Goal: Information Seeking & Learning: Check status

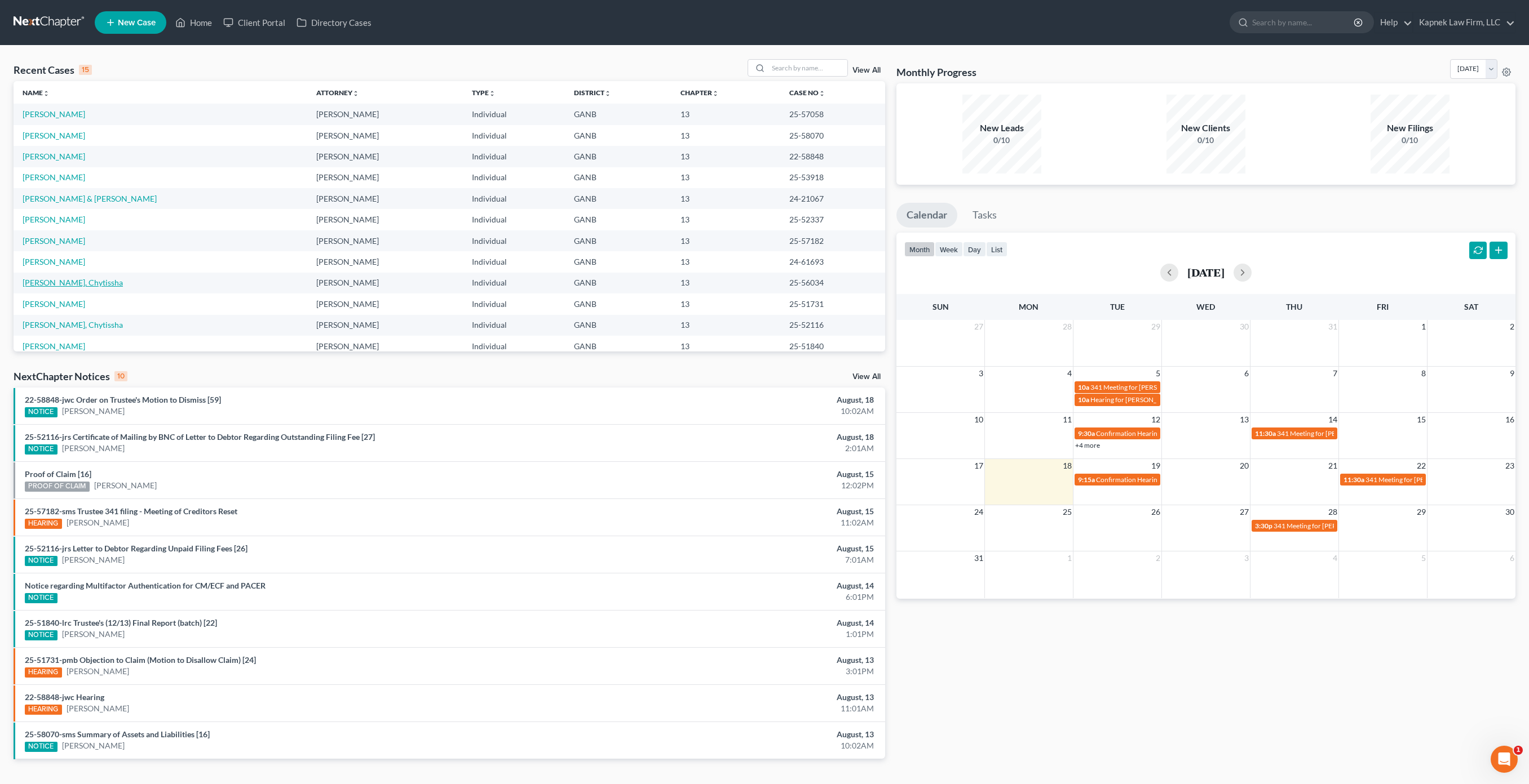
click at [68, 280] on link "[PERSON_NAME], Chytissha" at bounding box center [72, 283] width 100 height 10
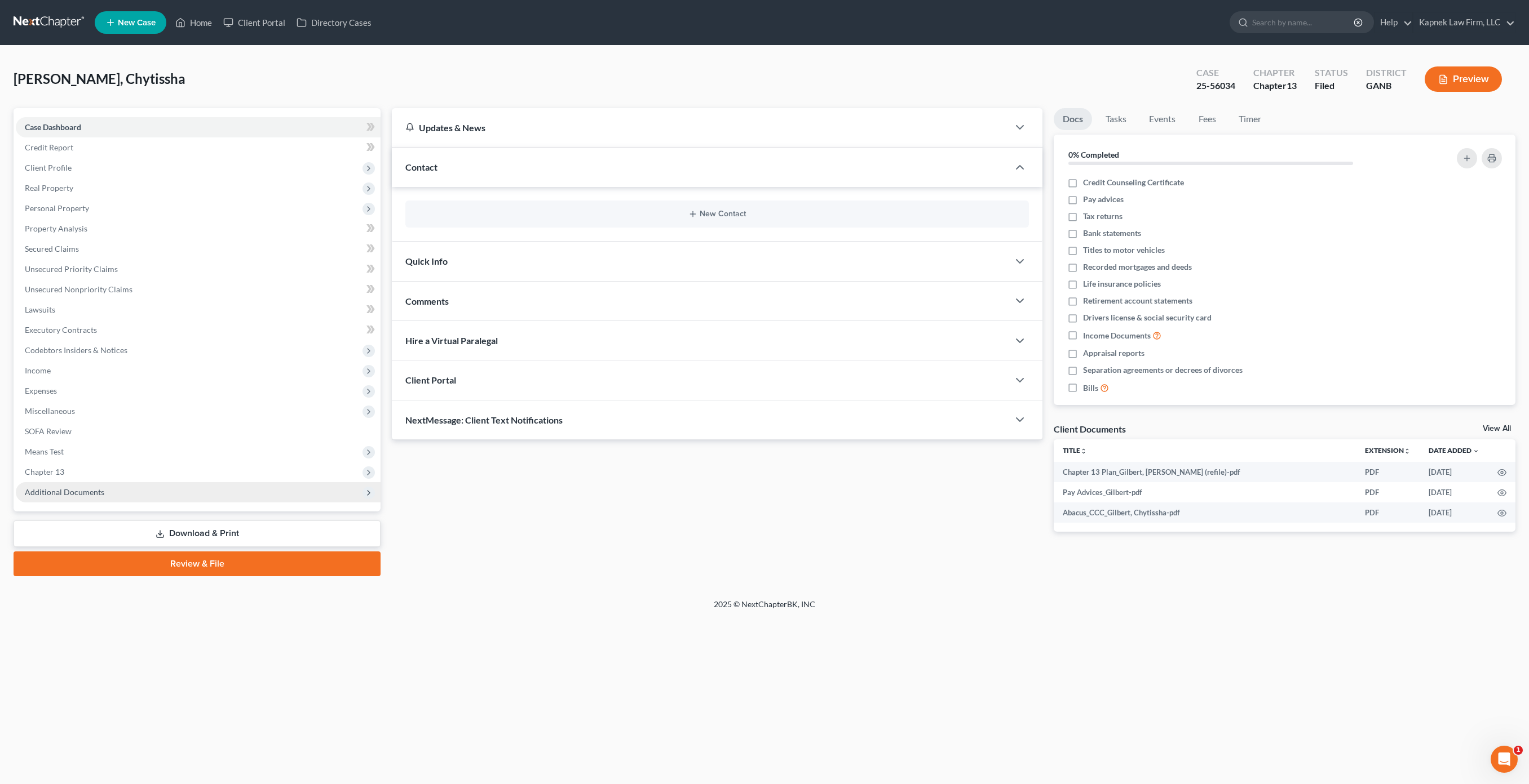
click at [99, 492] on span "Additional Documents" at bounding box center [65, 492] width 79 height 10
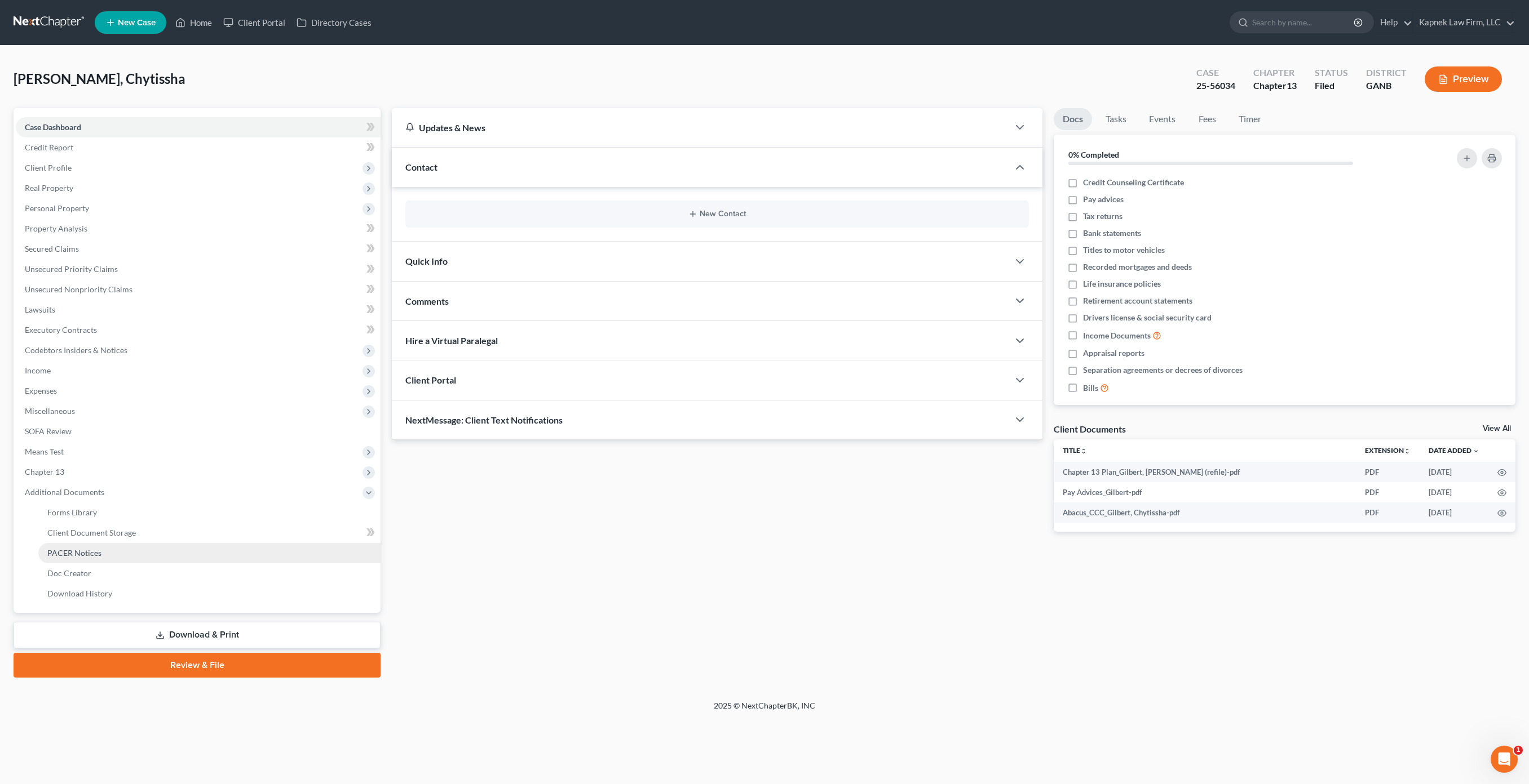
click at [125, 556] on link "PACER Notices" at bounding box center [209, 553] width 342 height 20
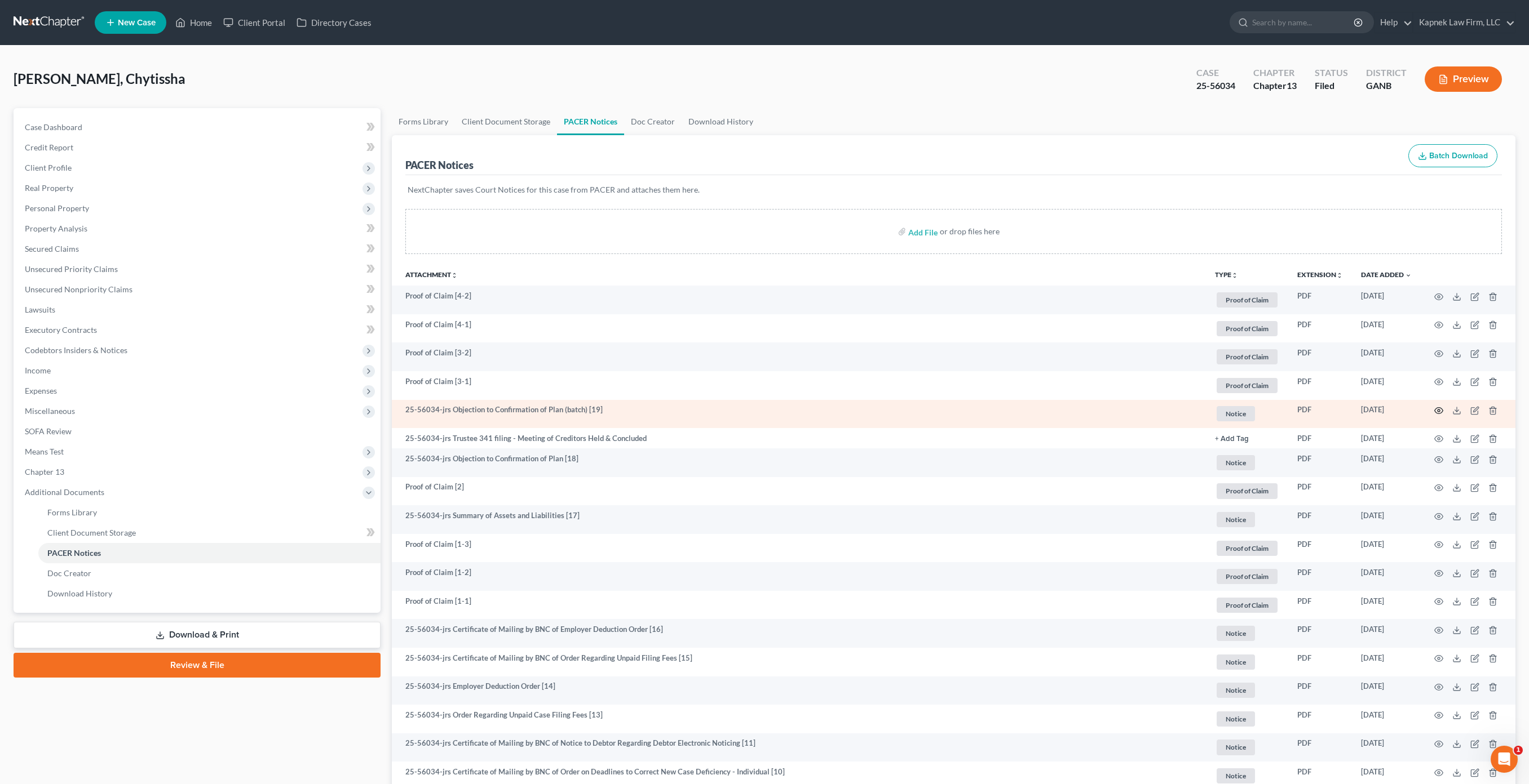
click at [1436, 410] on icon "button" at bounding box center [1437, 410] width 9 height 9
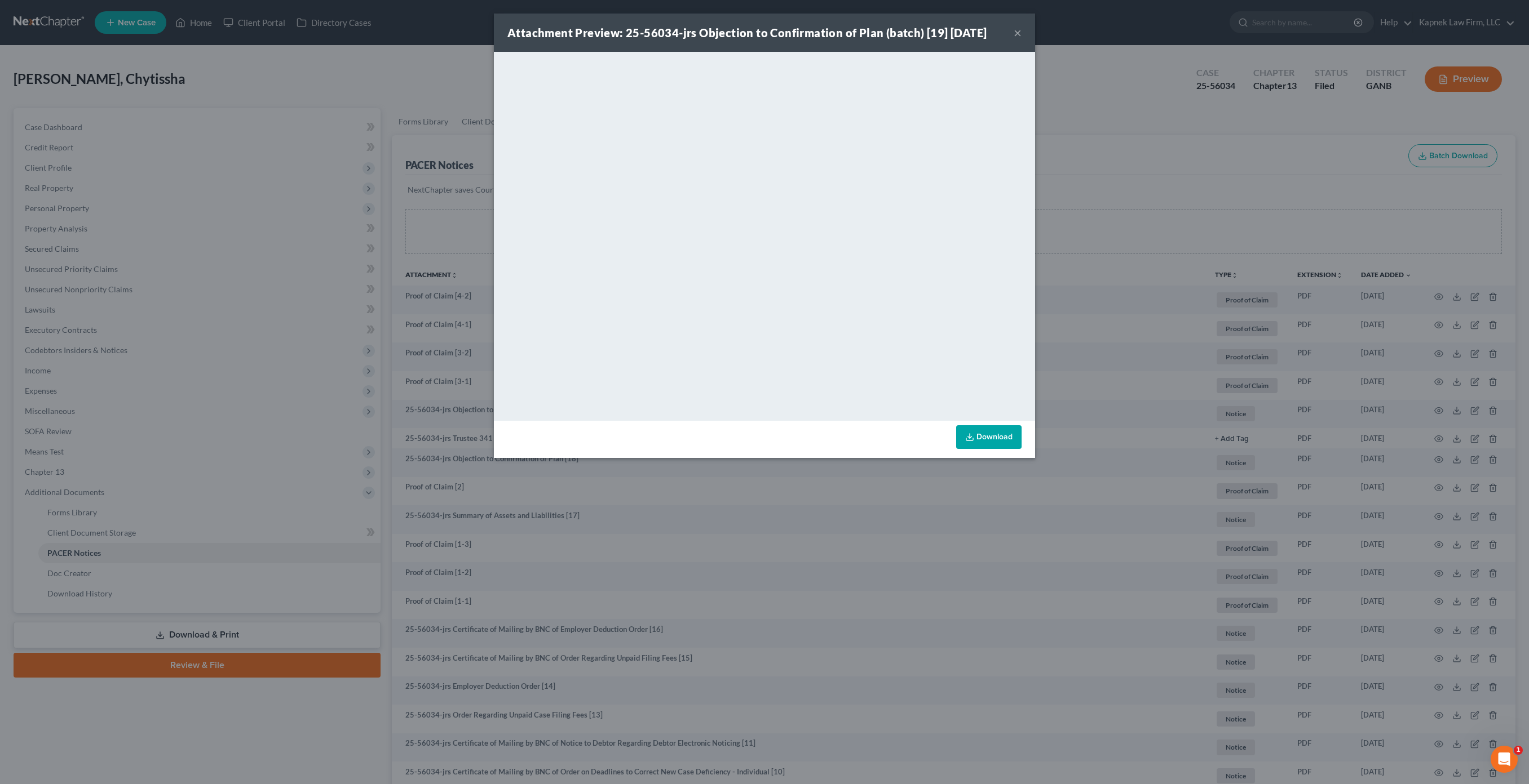
click at [1202, 111] on div "Attachment Preview: 25-56034-jrs Objection to Confirmation of Plan (batch) [19]…" at bounding box center [764, 392] width 1529 height 784
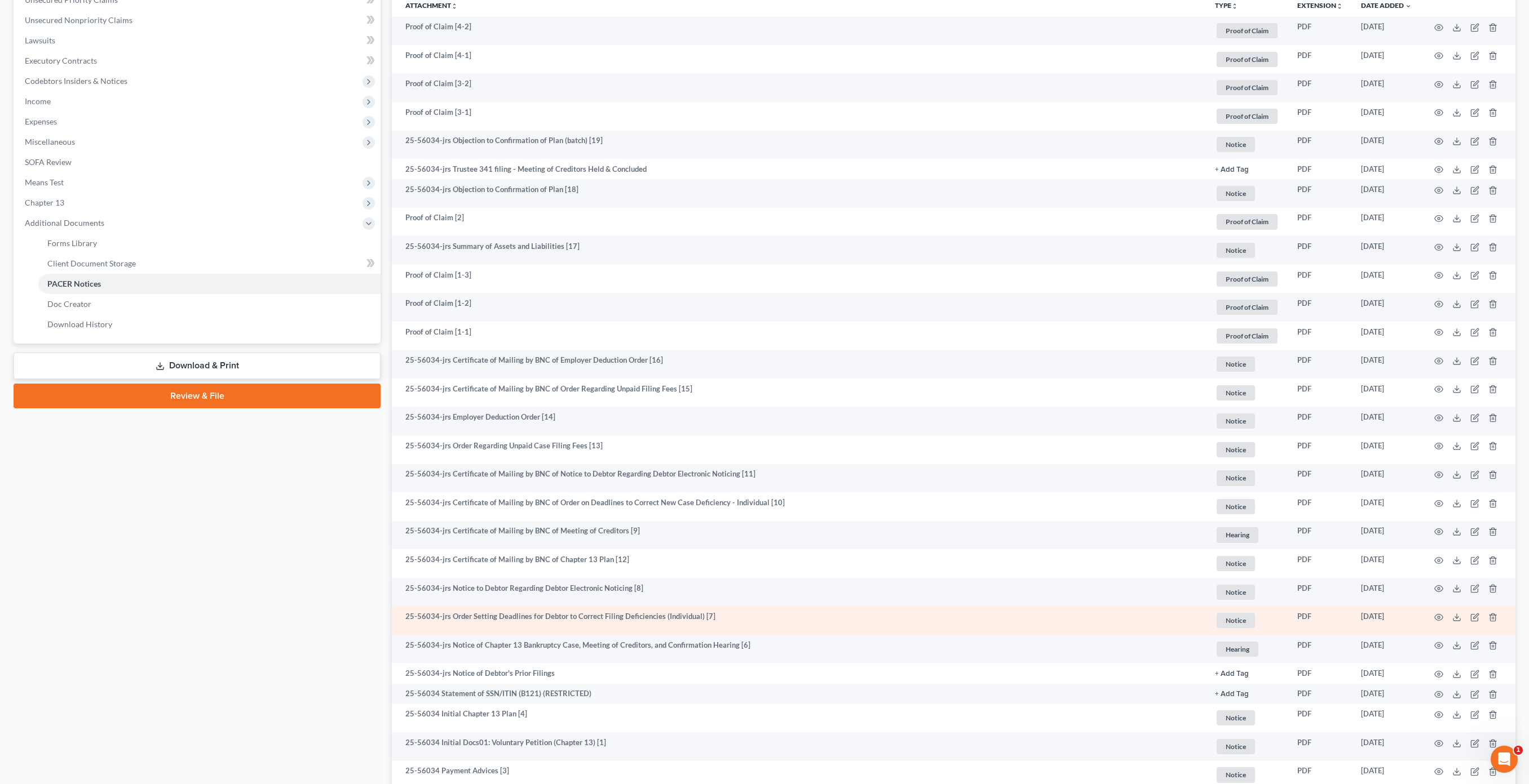
scroll to position [268, 0]
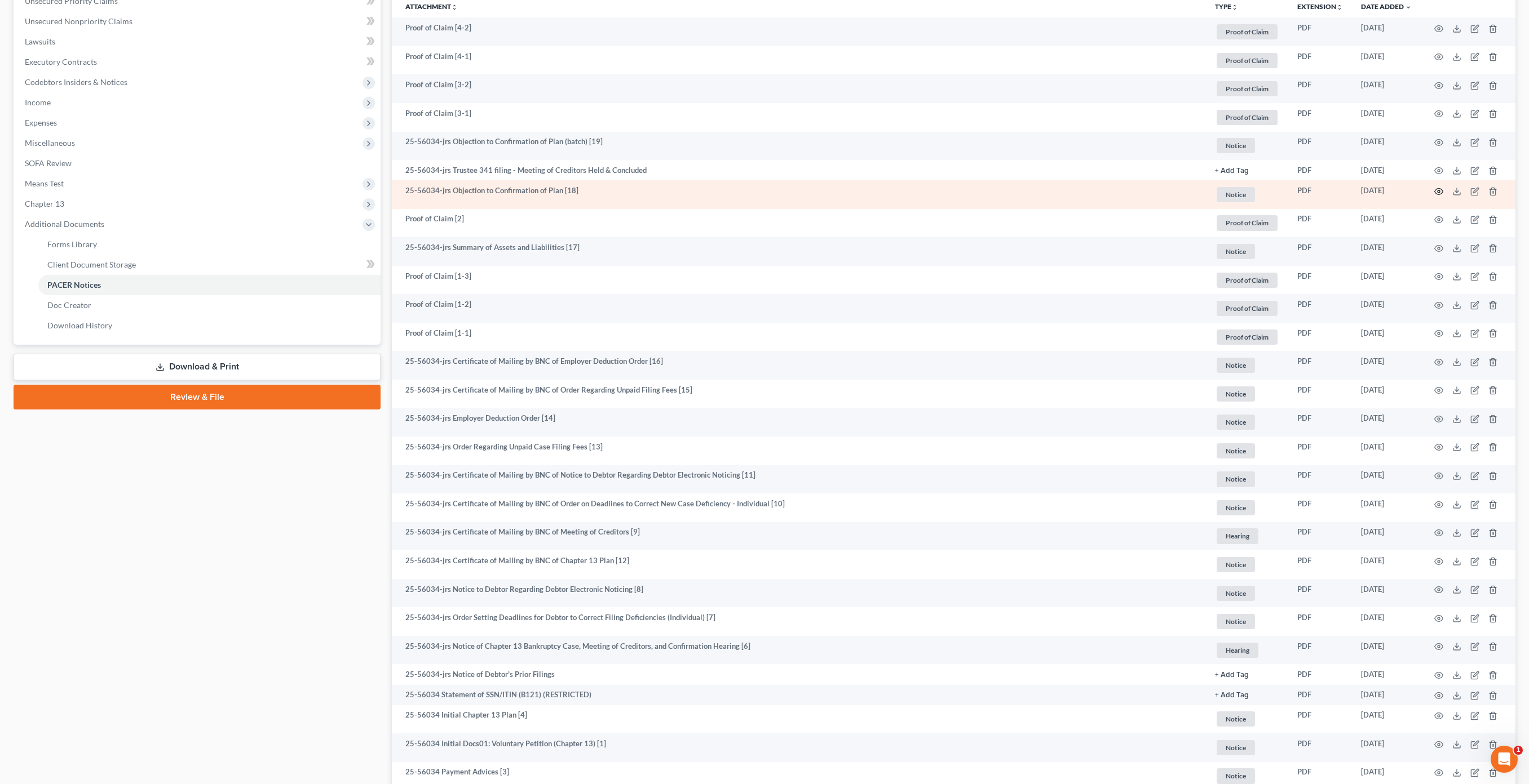
click at [1435, 190] on icon "button" at bounding box center [1438, 191] width 9 height 6
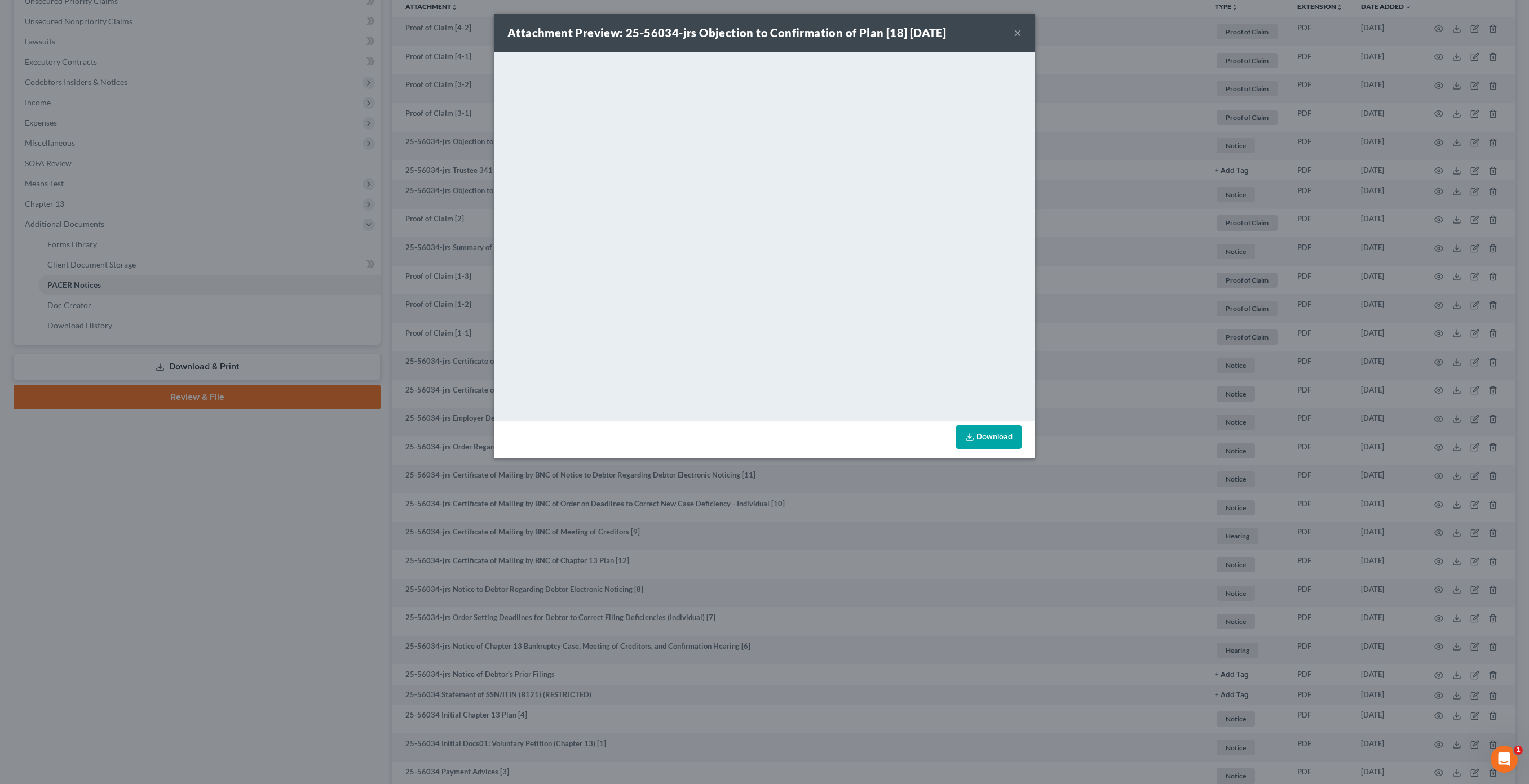
click at [348, 182] on div "Attachment Preview: 25-56034-jrs Objection to Confirmation of Plan [18] [DATE] …" at bounding box center [764, 392] width 1529 height 784
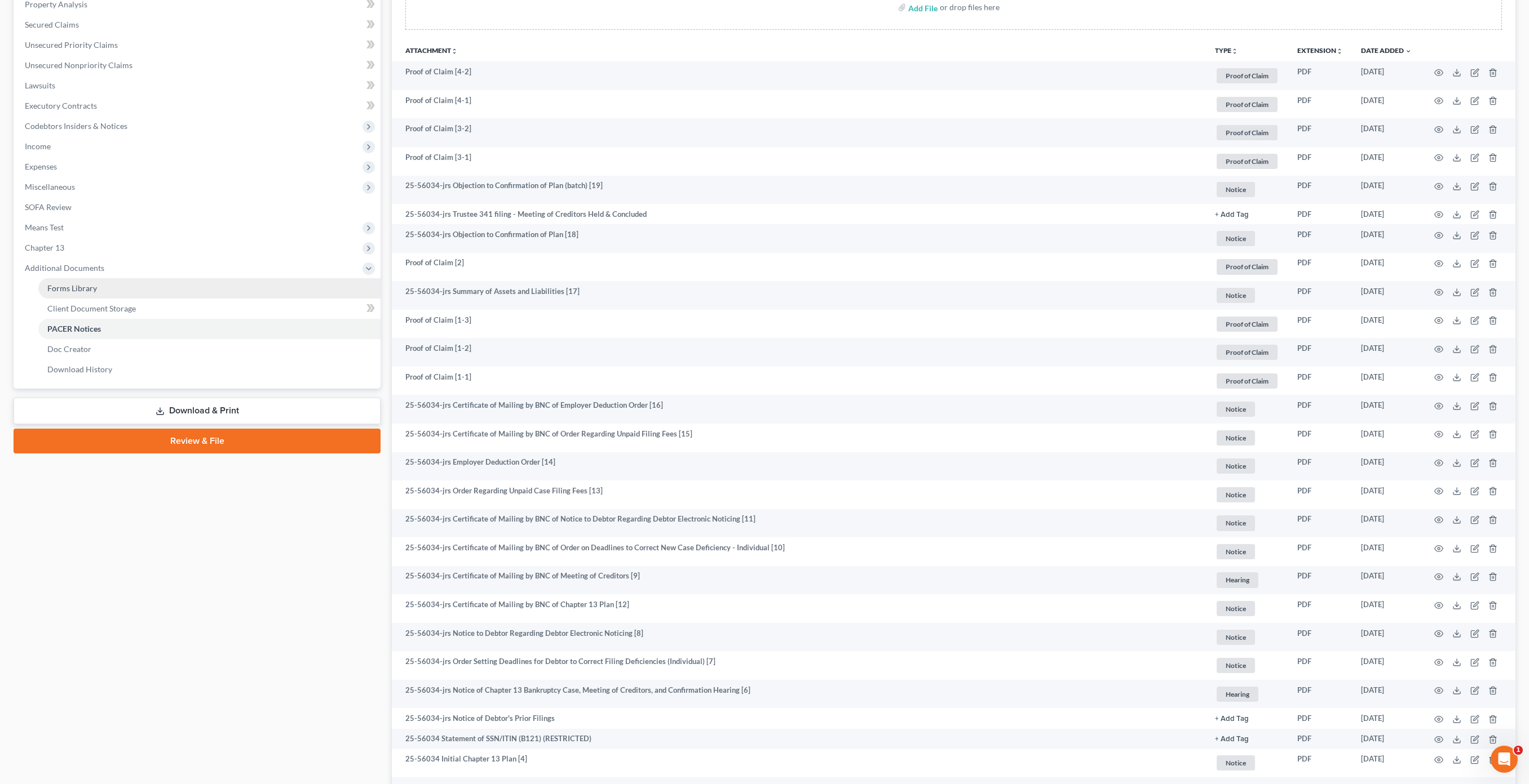
scroll to position [211, 0]
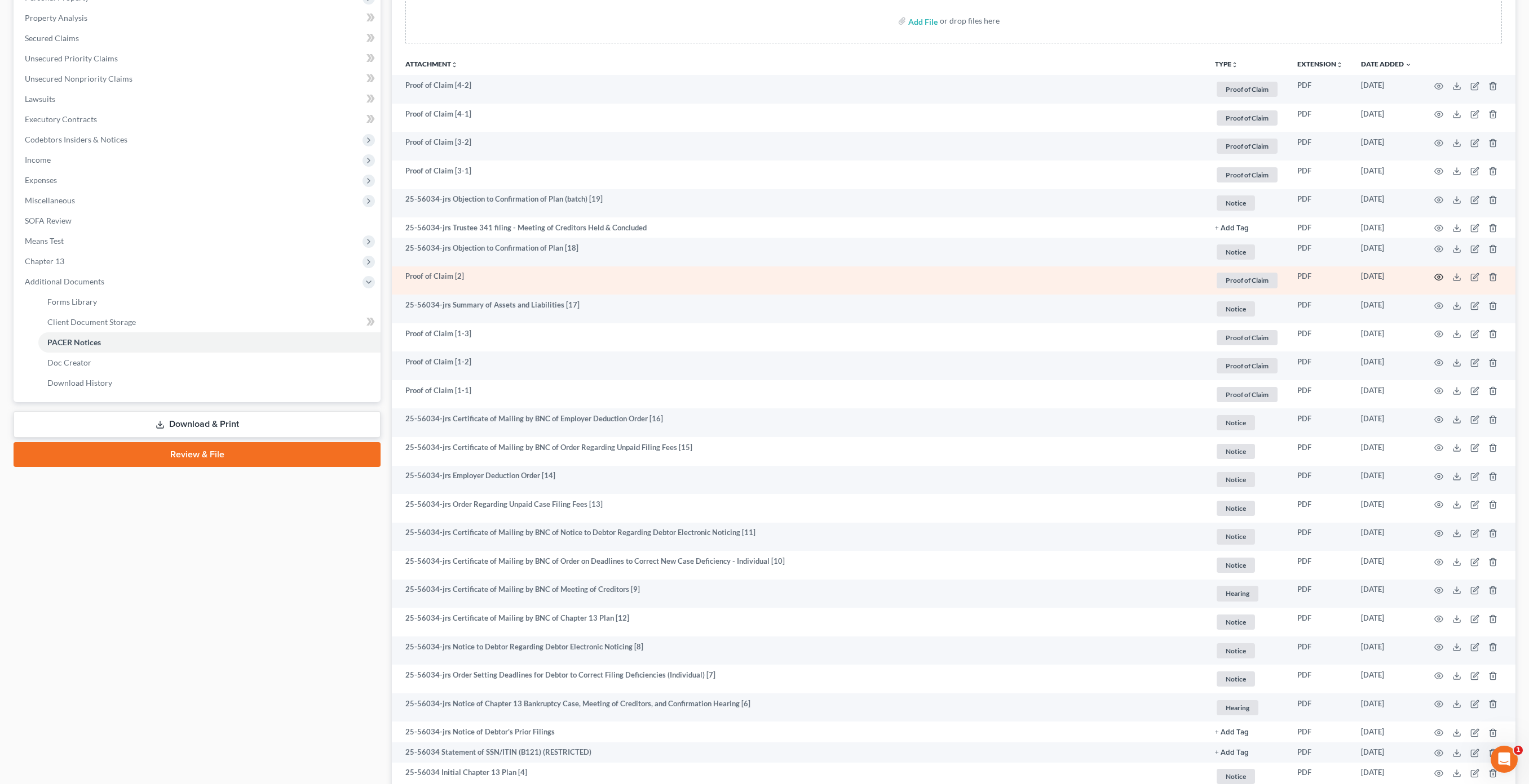
click at [1438, 278] on circle "button" at bounding box center [1438, 277] width 2 height 2
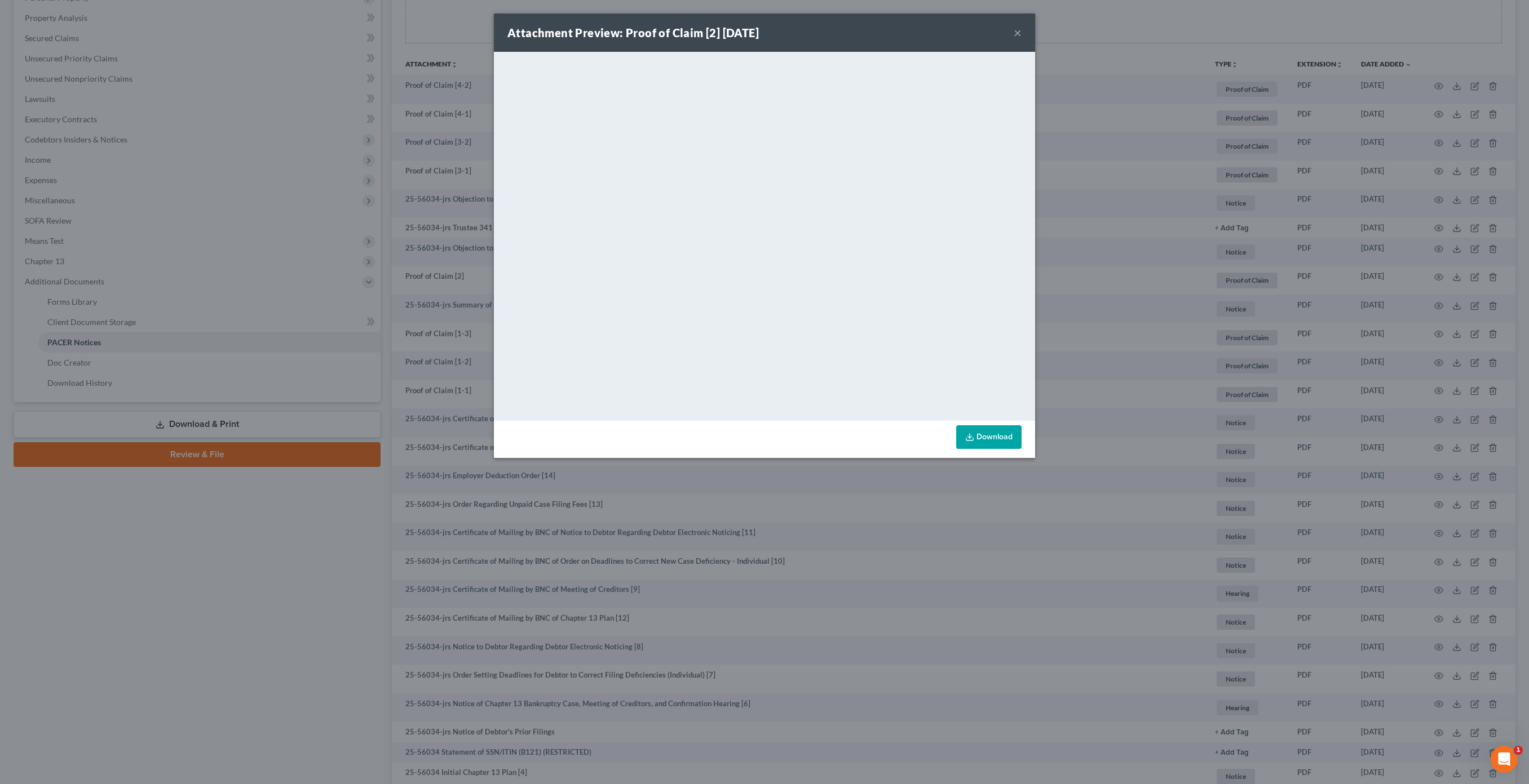
click at [1103, 26] on div "Attachment Preview: Proof of Claim [2] [DATE] × <object ng-attr-data='[URL][DOM…" at bounding box center [764, 392] width 1529 height 784
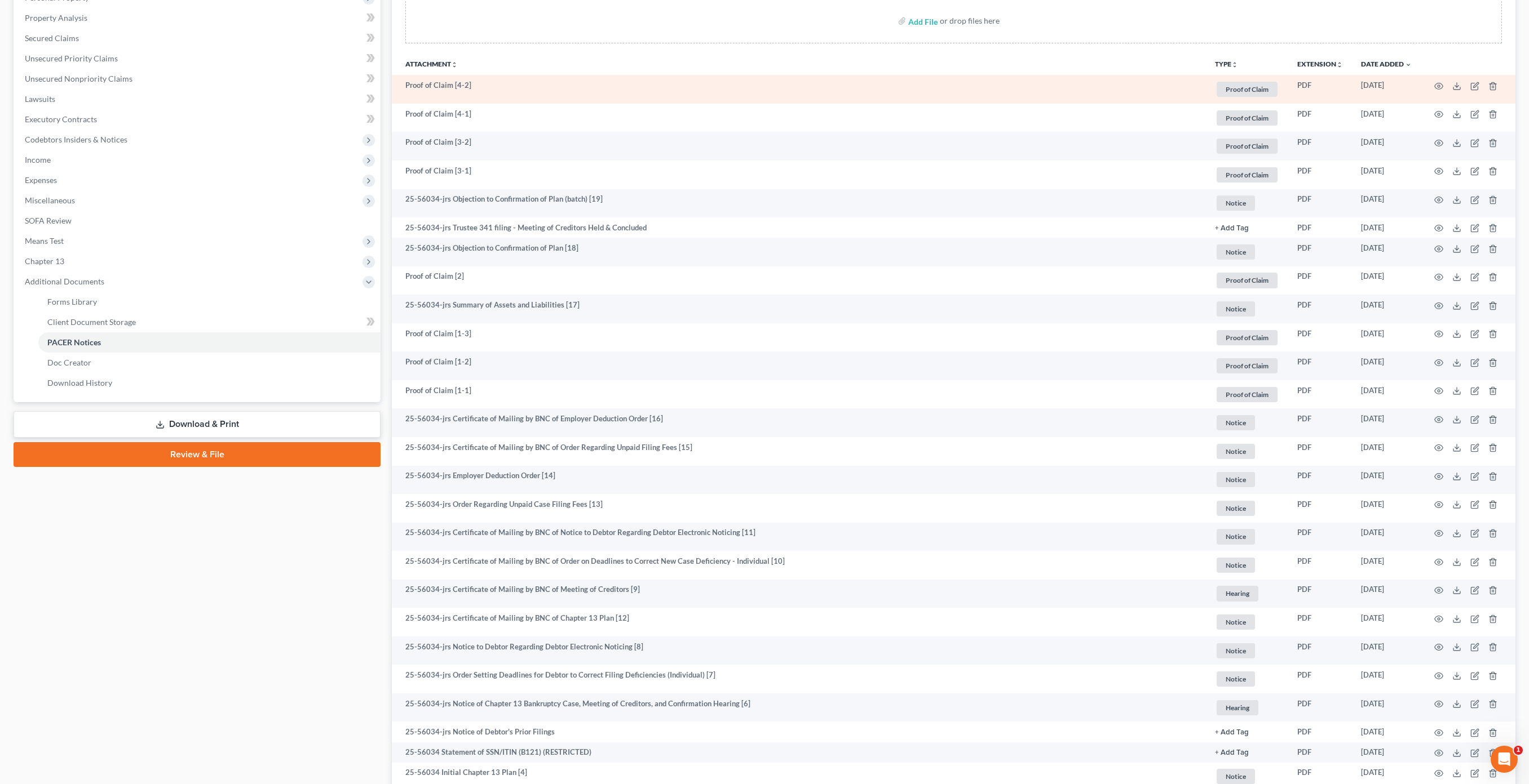
scroll to position [129, 0]
